Goal: Transaction & Acquisition: Purchase product/service

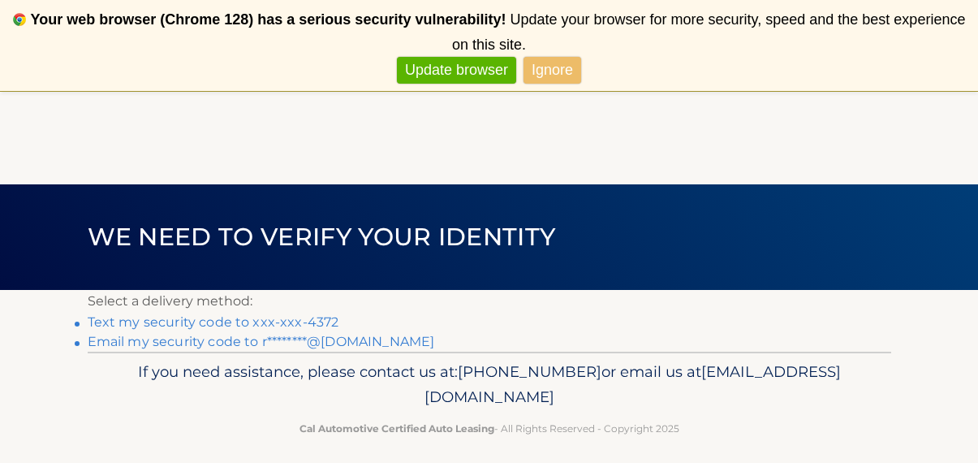
click at [232, 322] on link "Text my security code to xxx-xxx-4372" at bounding box center [214, 321] width 252 height 15
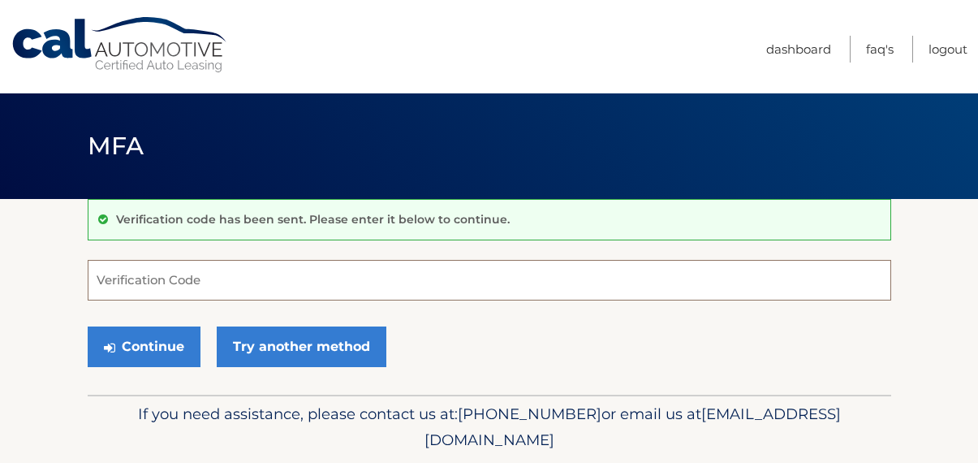
click at [241, 270] on input "Verification Code" at bounding box center [490, 280] width 804 height 41
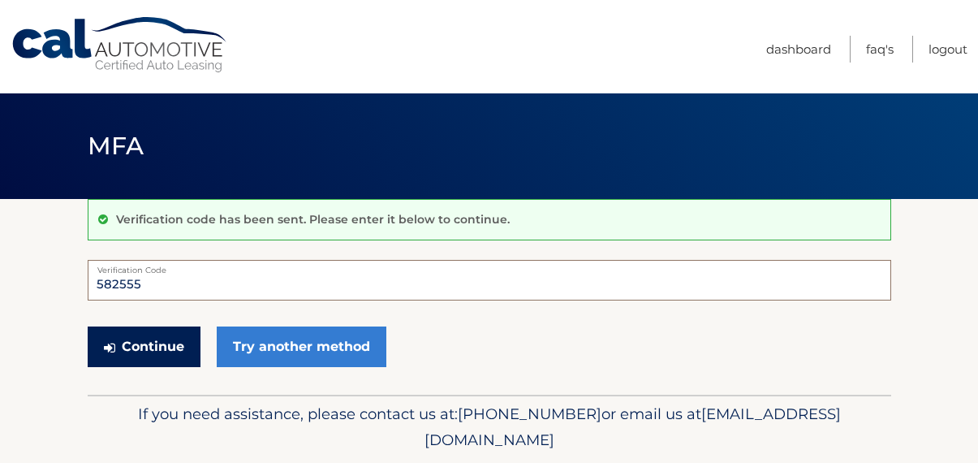
type input "582555"
click at [150, 341] on button "Continue" at bounding box center [144, 346] width 113 height 41
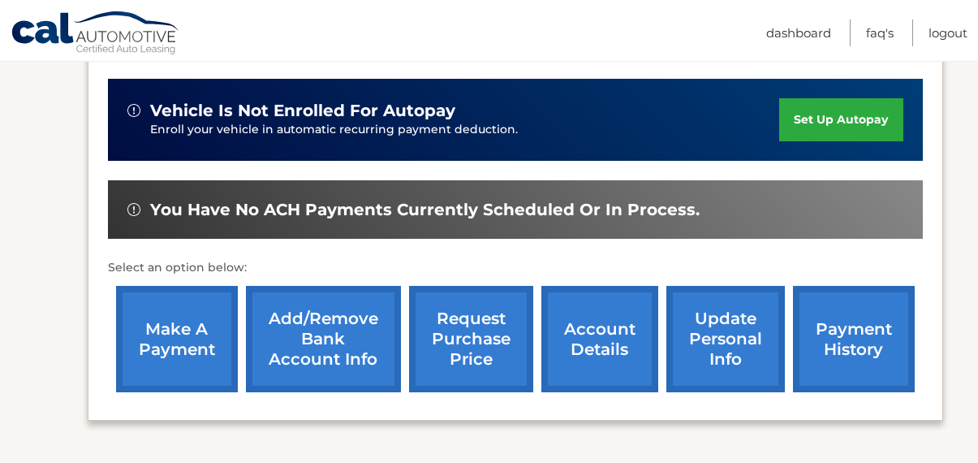
scroll to position [399, 0]
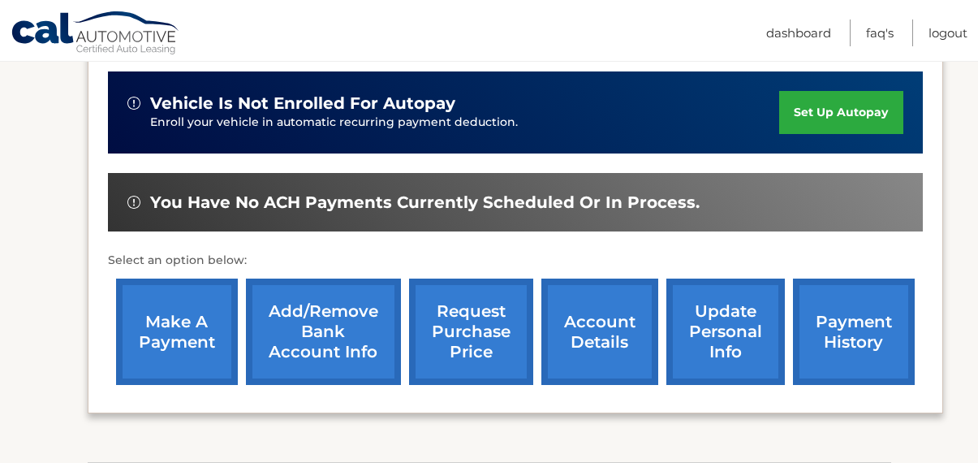
click at [174, 336] on link "make a payment" at bounding box center [177, 331] width 122 height 106
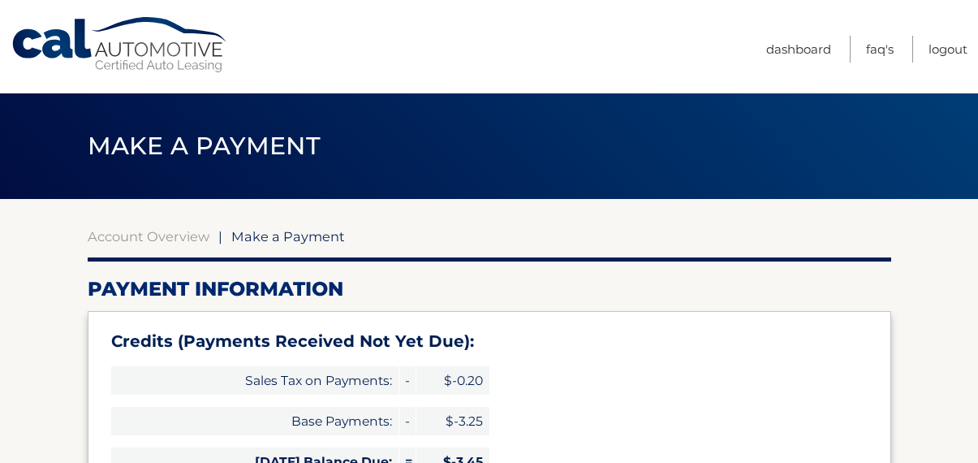
select select "ODI3M2M4NmEtMjRmYy00ZGRmLWFiMjAtMzFlNWQyNjc1NWY2"
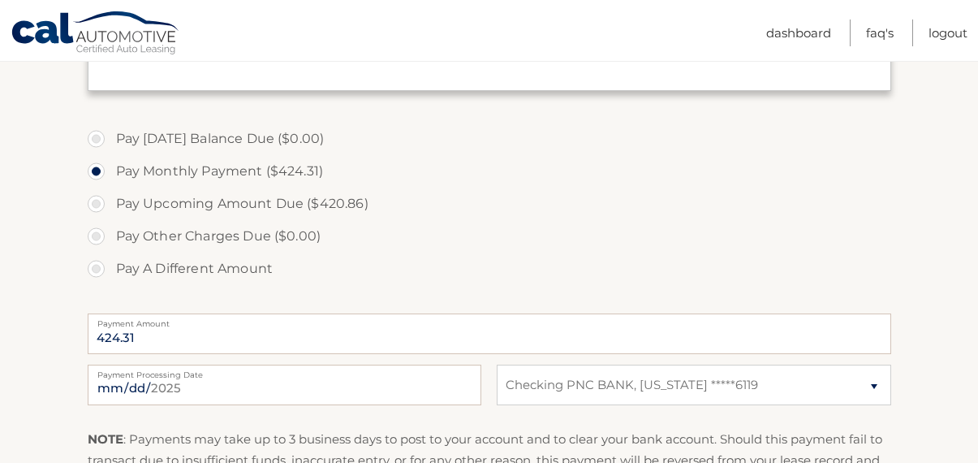
scroll to position [569, 0]
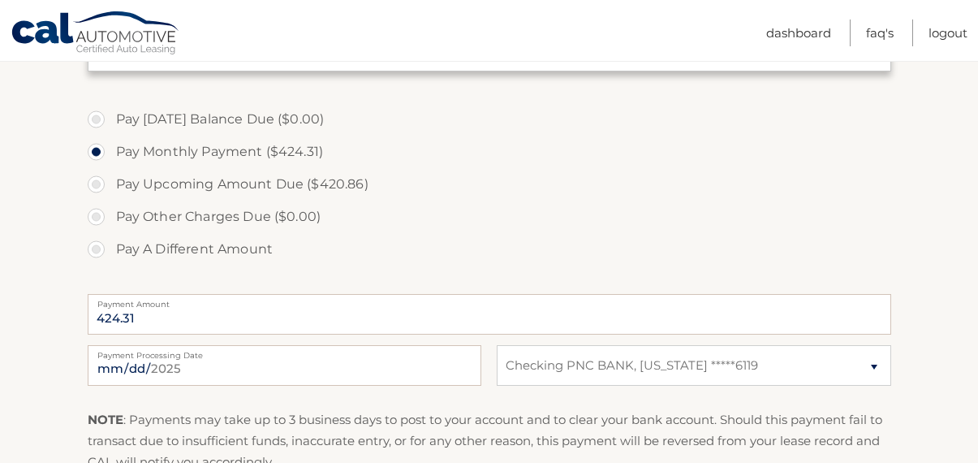
click at [99, 246] on label "Pay A Different Amount" at bounding box center [490, 249] width 804 height 32
click at [99, 246] on input "Pay A Different Amount" at bounding box center [102, 246] width 16 height 26
radio input "true"
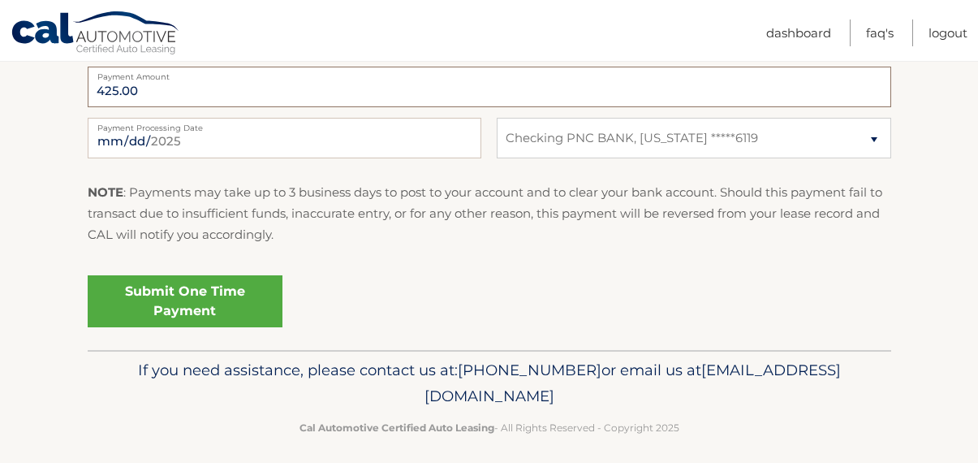
scroll to position [794, 0]
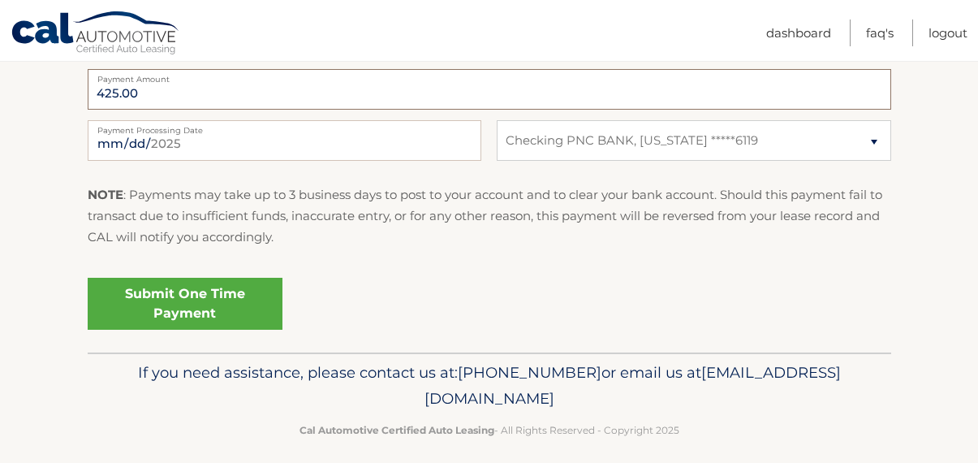
type input "425.00"
click at [163, 294] on link "Submit One Time Payment" at bounding box center [185, 304] width 195 height 52
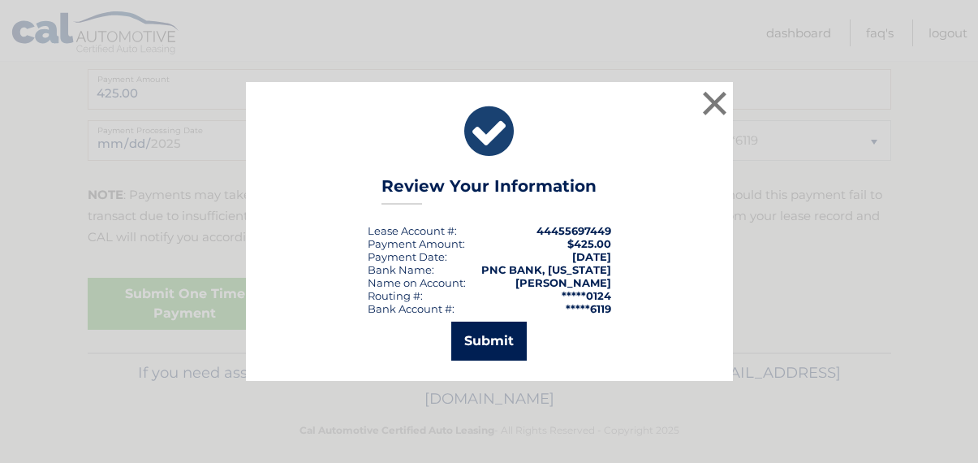
click at [507, 341] on button "Submit" at bounding box center [488, 340] width 75 height 39
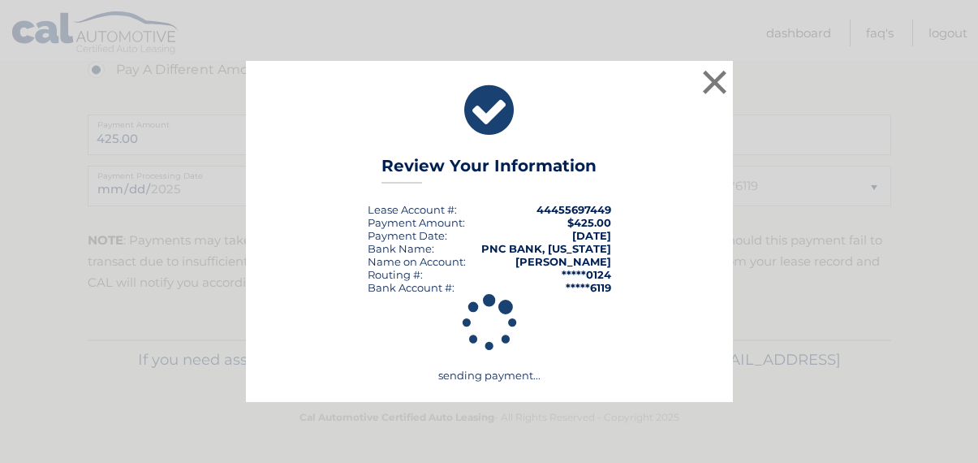
scroll to position [748, 0]
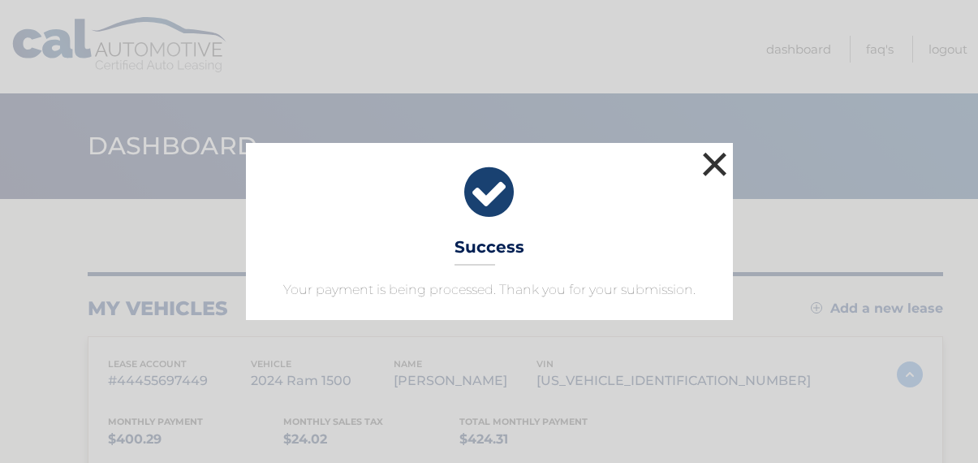
click at [715, 162] on button "×" at bounding box center [715, 164] width 32 height 32
